Goal: Register for event/course

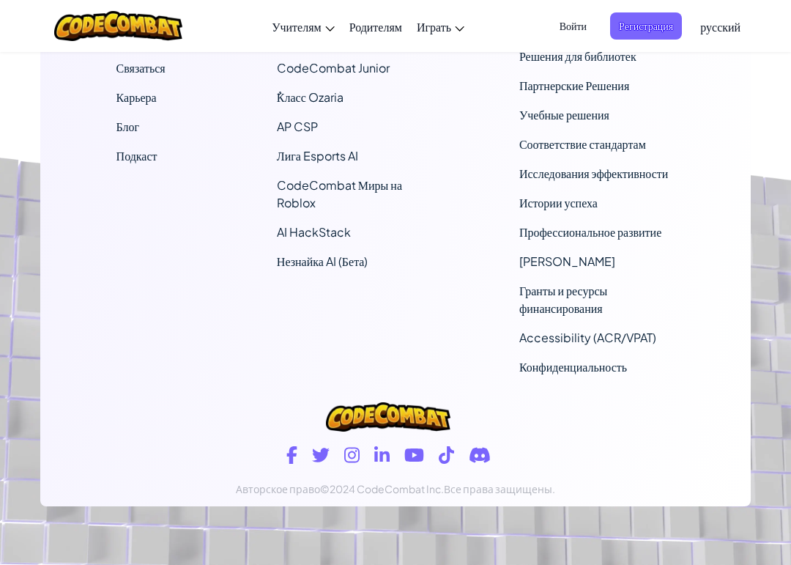
scroll to position [9928, 0]
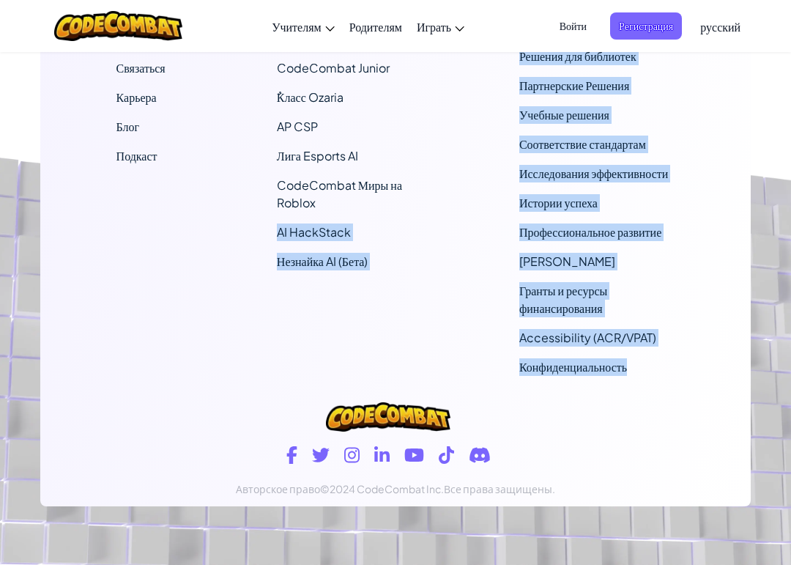
drag, startPoint x: 400, startPoint y: 179, endPoint x: 739, endPoint y: 97, distance: 348.2
click at [736, 98] on div "Компания О нас Центр помощи Связаться Карьера Блог Подкаст Учебный план CodeCom…" at bounding box center [395, 172] width 711 height 432
click at [746, 97] on div "Компания О нас Центр помощи Связаться Карьера Блог Подкаст Учебный план CodeCom…" at bounding box center [395, 172] width 711 height 432
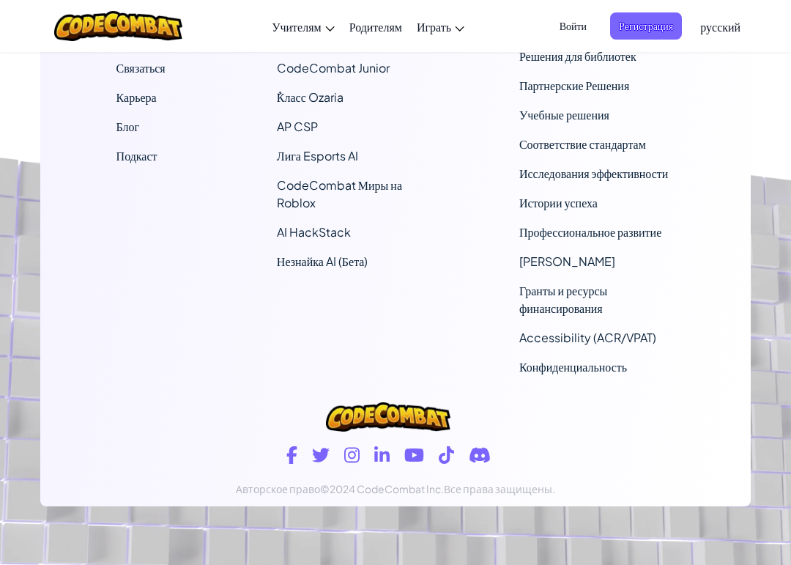
click at [725, 25] on span "русский" at bounding box center [721, 26] width 40 height 15
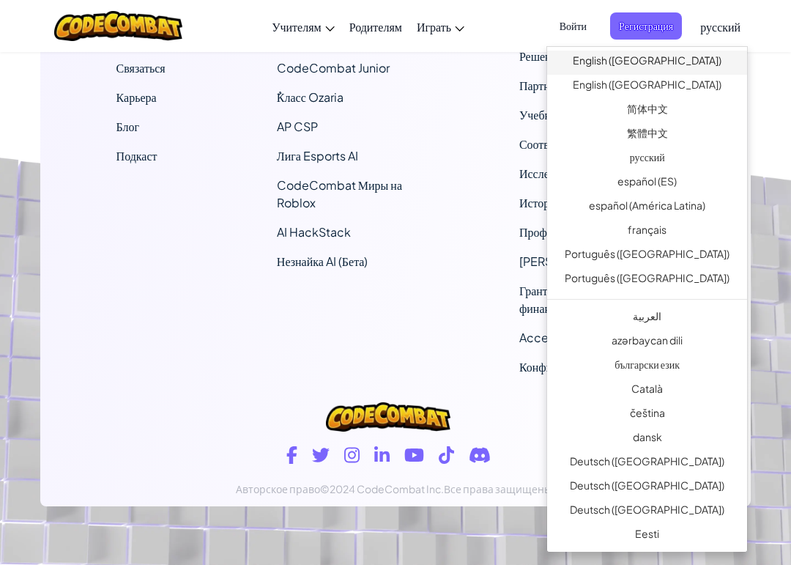
click at [686, 59] on link "English ([GEOGRAPHIC_DATA])" at bounding box center [647, 63] width 200 height 24
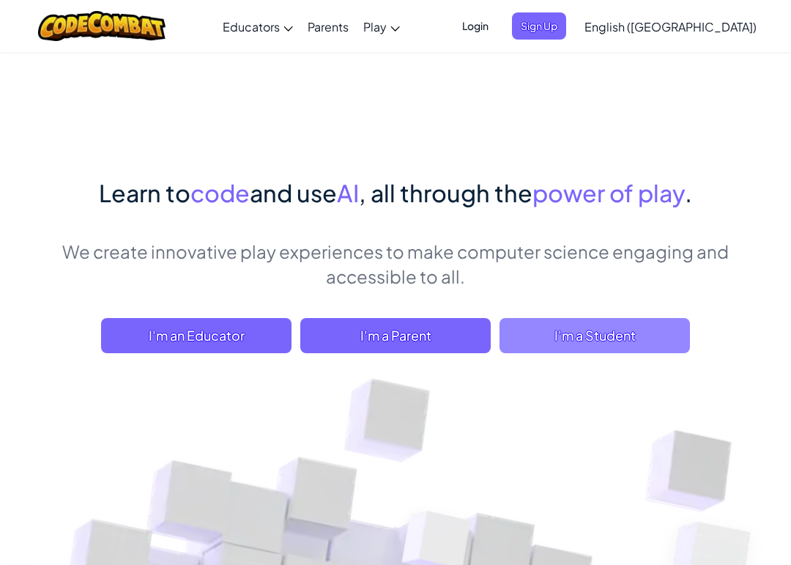
click at [607, 341] on span "I'm a Student" at bounding box center [595, 335] width 191 height 35
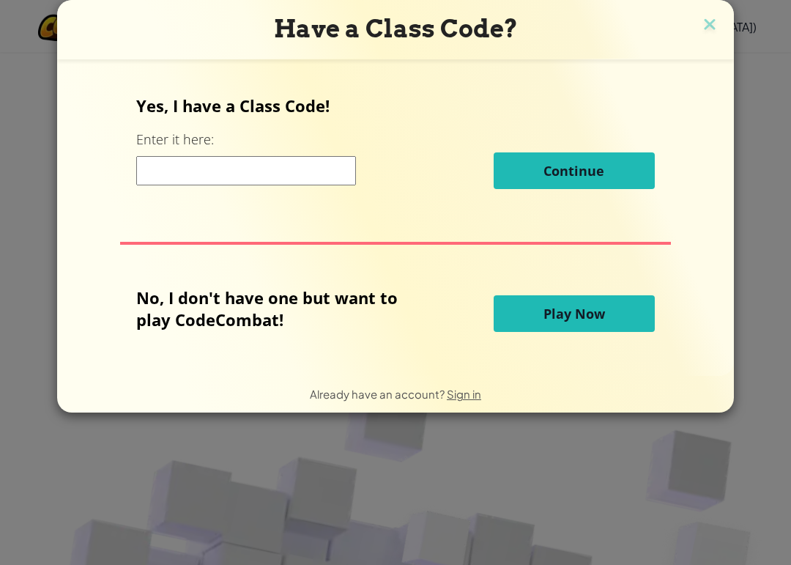
click at [178, 170] on input at bounding box center [246, 170] width 220 height 29
